Goal: Navigation & Orientation: Find specific page/section

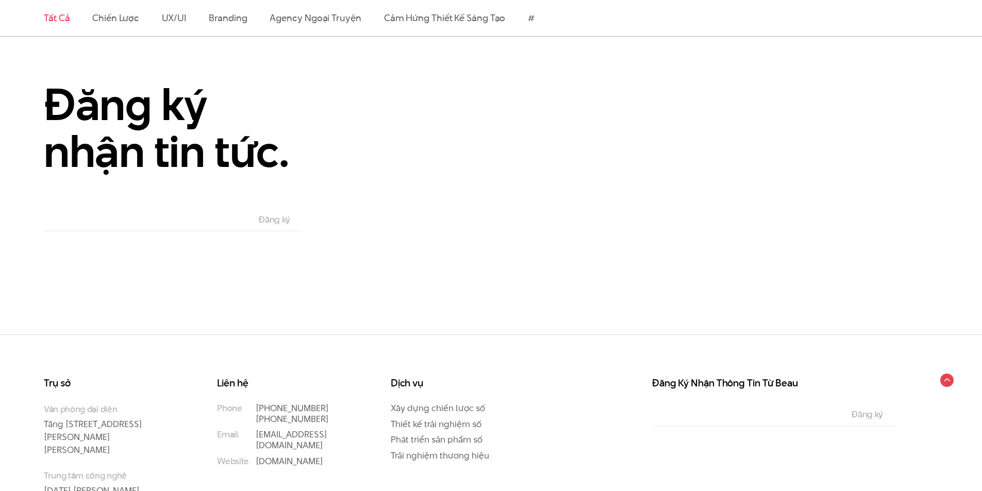
scroll to position [2262, 0]
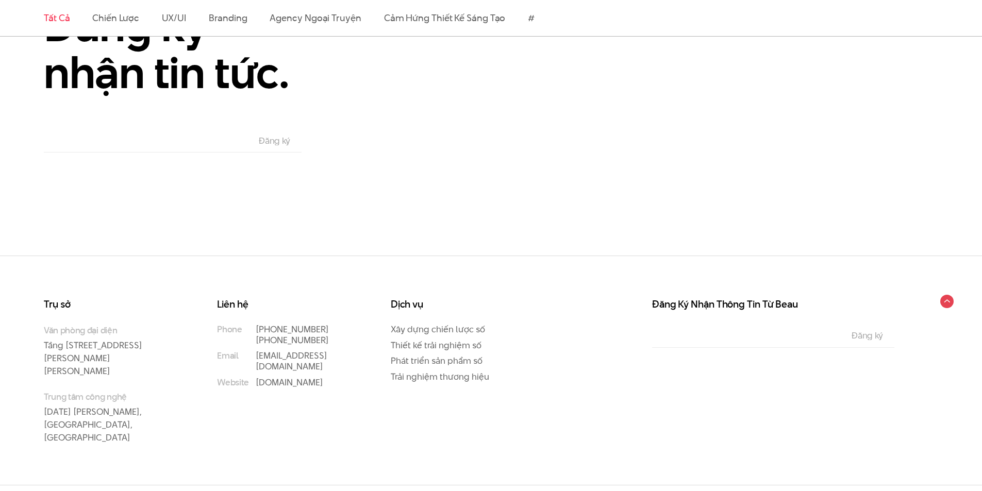
drag, startPoint x: 270, startPoint y: 477, endPoint x: 40, endPoint y: 471, distance: 230.0
click at [946, 306] on circle at bounding box center [947, 302] width 16 height 16
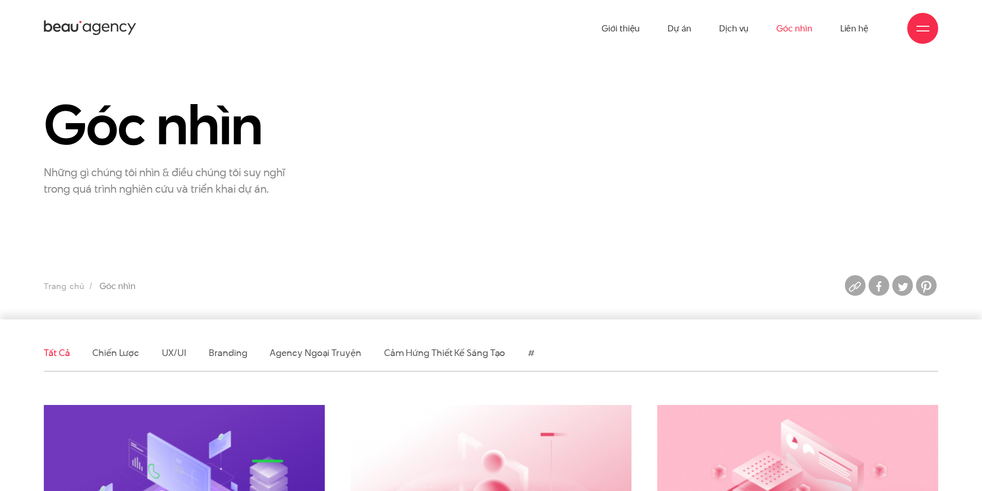
click at [921, 28] on div at bounding box center [922, 28] width 13 height 13
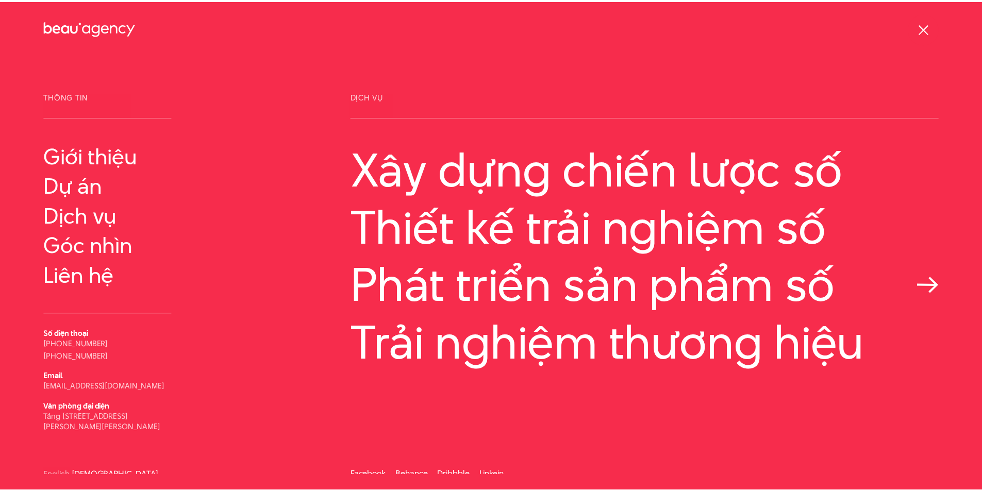
scroll to position [6, 0]
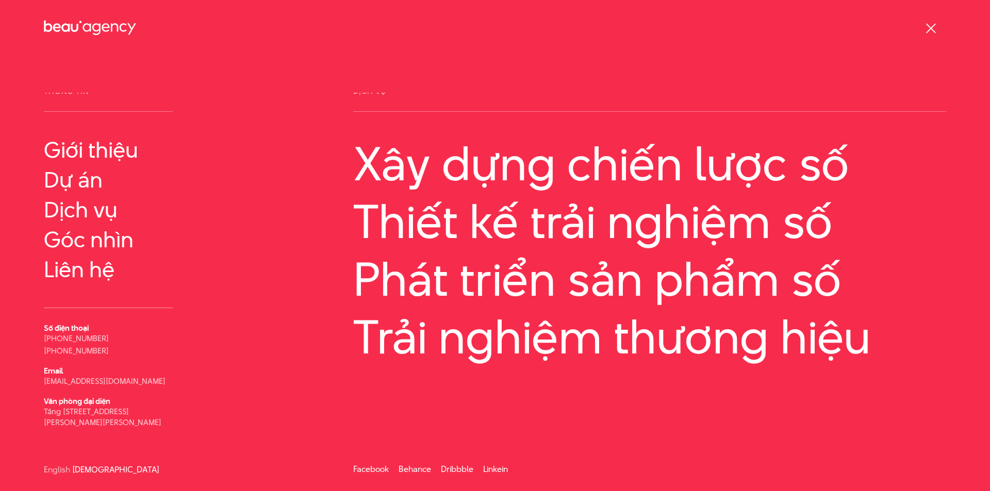
click at [926, 23] on span at bounding box center [930, 28] width 10 height 10
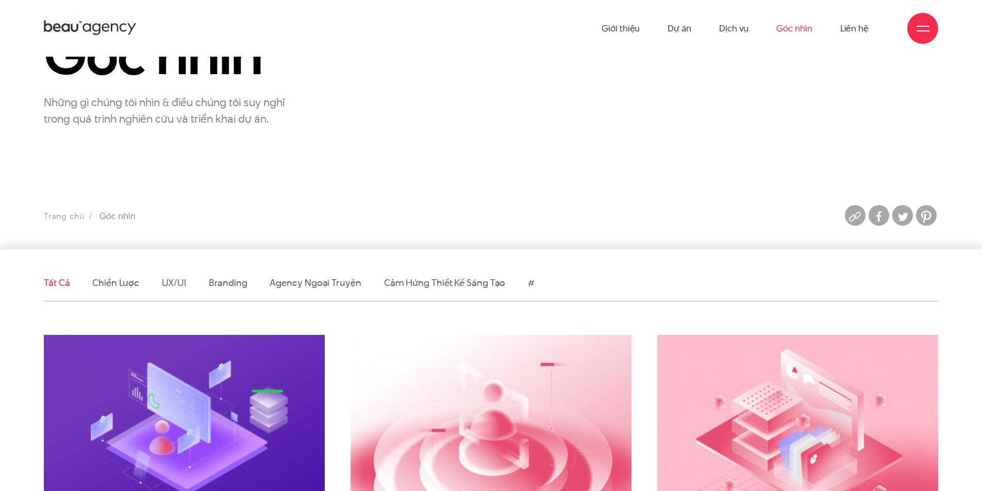
scroll to position [0, 0]
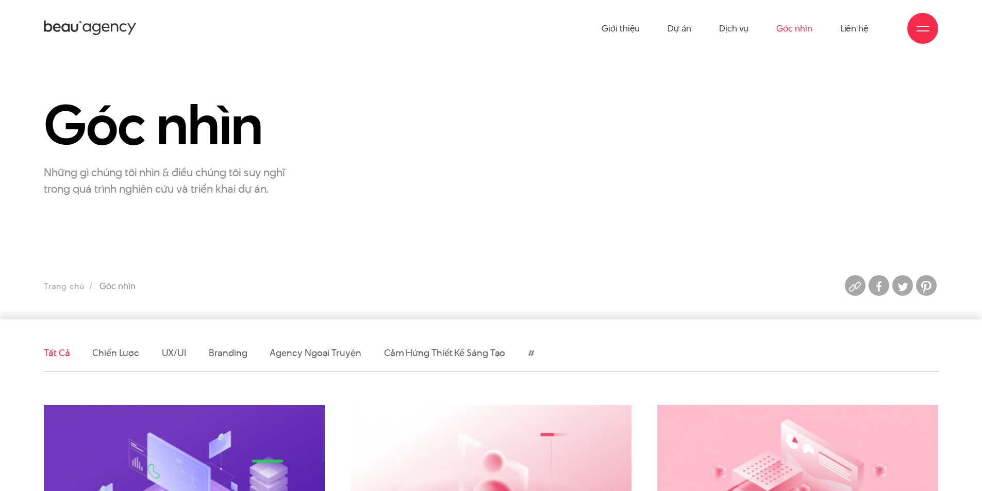
click at [63, 24] on icon at bounding box center [90, 28] width 93 height 18
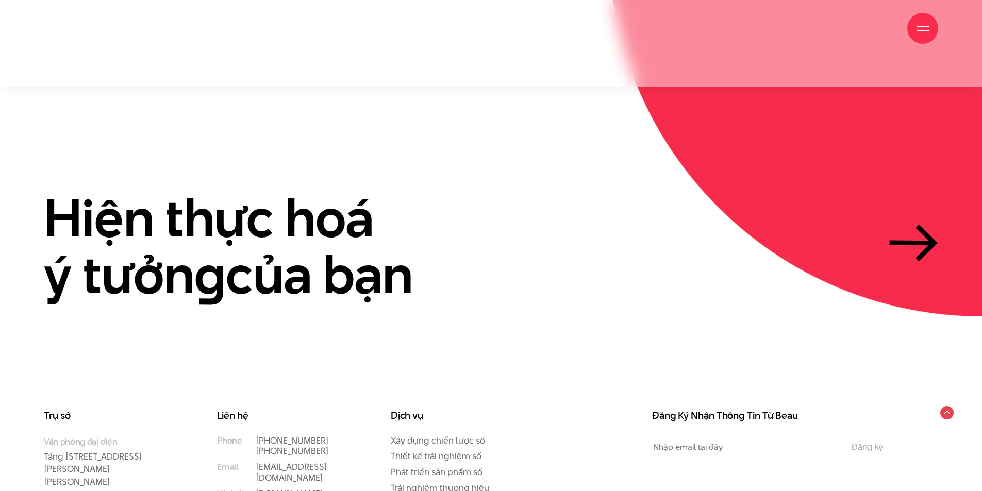
scroll to position [3165, 0]
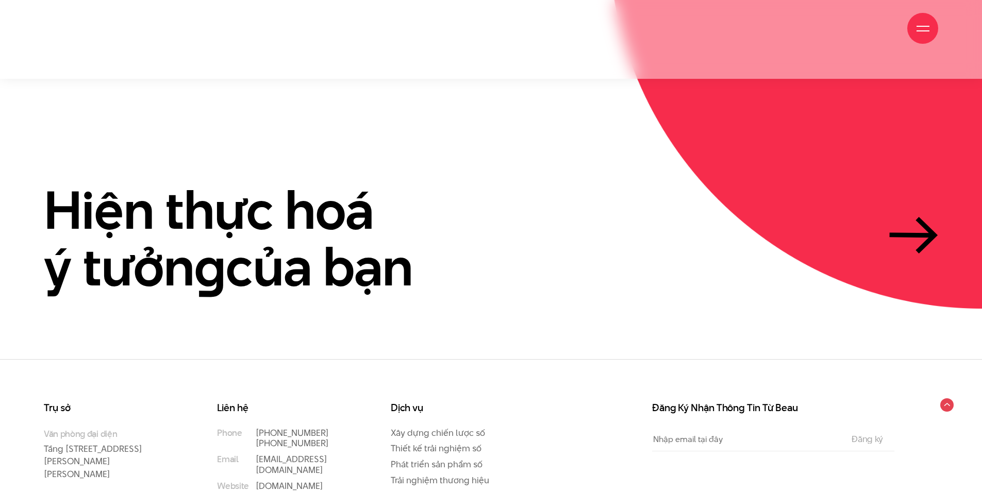
drag, startPoint x: 923, startPoint y: 445, endPoint x: 838, endPoint y: 432, distance: 86.1
click at [921, 445] on div "Trụ sở Văn phòng đại diện Tầng 5, 33 Giang Văn Minh, Kim Mã, Ba Đình, Hà Nội Tr…" at bounding box center [491, 473] width 982 height 229
